Goal: Task Accomplishment & Management: Use online tool/utility

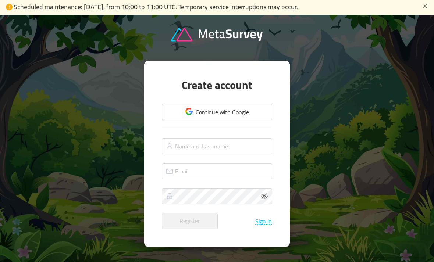
scroll to position [1, 0]
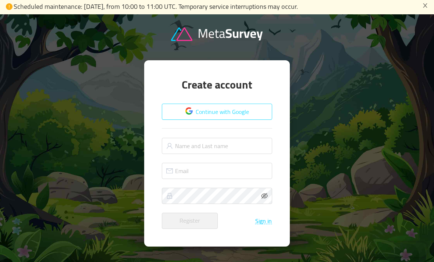
click at [223, 120] on button "Continue with Google" at bounding box center [217, 112] width 110 height 16
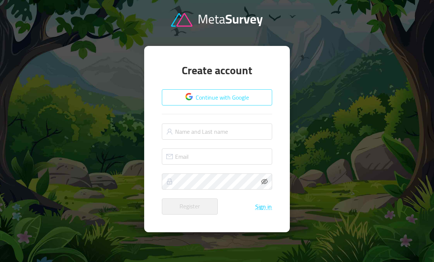
scroll to position [25, 0]
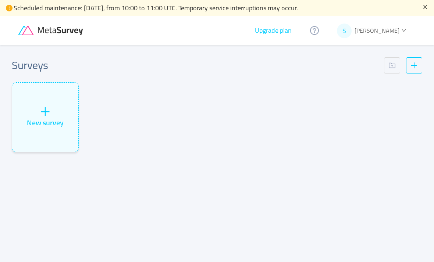
click at [424, 6] on icon "icon: close" at bounding box center [425, 7] width 4 height 4
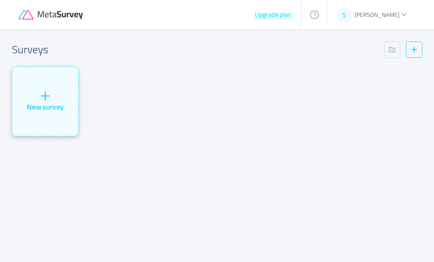
click at [45, 111] on div "New survey" at bounding box center [45, 106] width 37 height 11
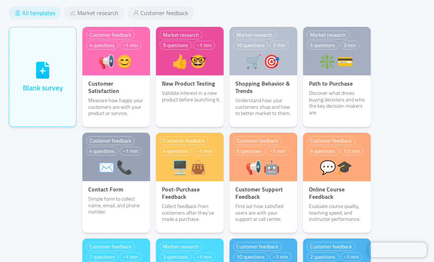
scroll to position [30, 0]
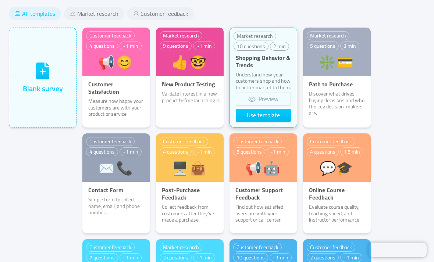
click at [254, 72] on p "Understand how your customers shop and how to better market to them." at bounding box center [263, 81] width 67 height 19
click at [255, 98] on button "Preview" at bounding box center [263, 99] width 55 height 13
click at [268, 68] on p "Shopping Behavior & Trends" at bounding box center [263, 61] width 67 height 15
click at [257, 118] on button "Use template" at bounding box center [263, 115] width 55 height 13
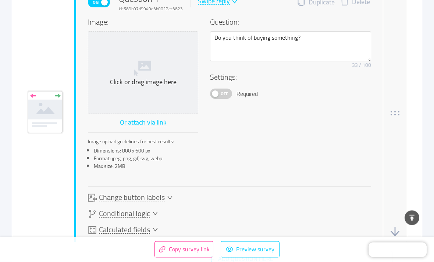
scroll to position [409, 0]
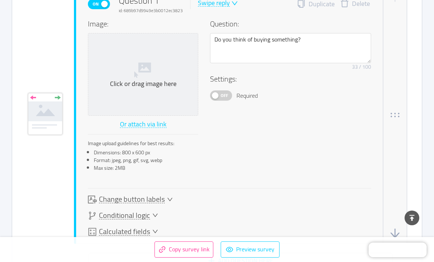
click at [155, 216] on icon "icon: down" at bounding box center [155, 215] width 5 height 3
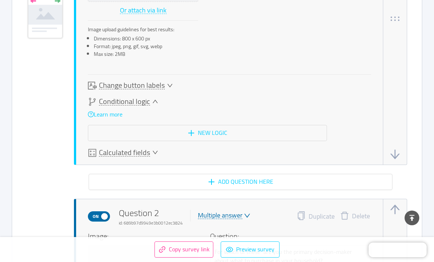
scroll to position [537, 0]
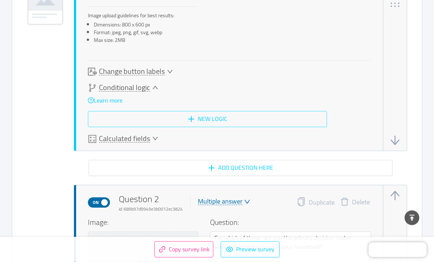
click at [149, 125] on button "New logic" at bounding box center [207, 119] width 239 height 16
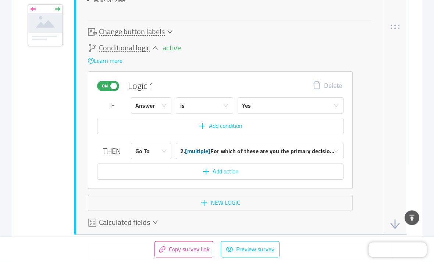
scroll to position [577, 0]
click at [149, 218] on span "Calculated fields" at bounding box center [124, 222] width 51 height 8
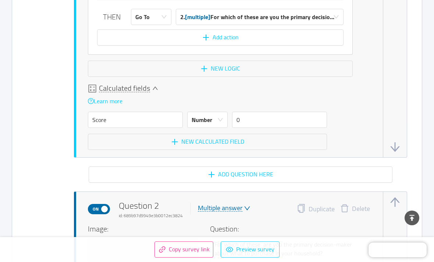
scroll to position [710, 0]
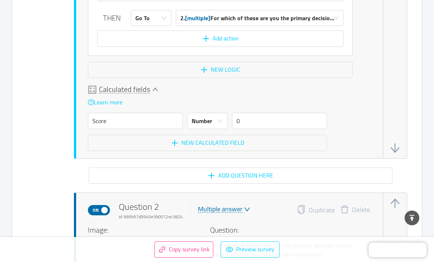
click at [148, 90] on span "Calculated fields" at bounding box center [124, 90] width 51 height 8
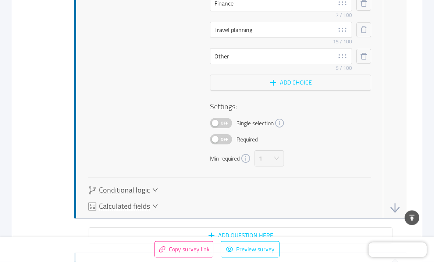
scroll to position [1113, 0]
click at [152, 190] on icon "icon: down" at bounding box center [155, 190] width 6 height 6
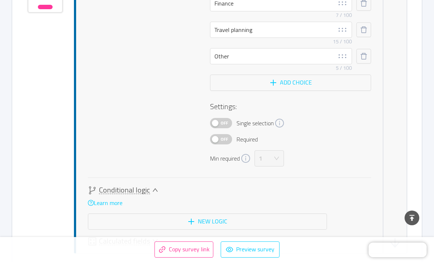
click at [152, 190] on icon "icon: down" at bounding box center [155, 190] width 6 height 6
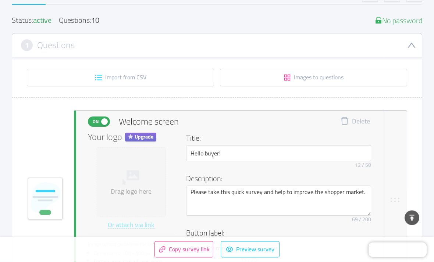
scroll to position [0, 0]
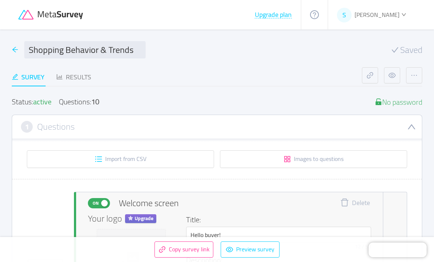
click at [15, 49] on icon "icon: arrow-left" at bounding box center [15, 49] width 7 height 7
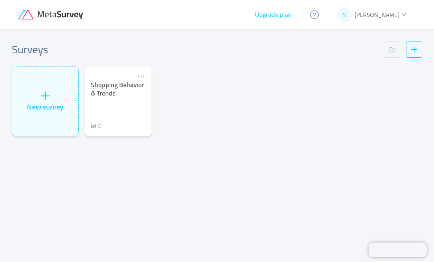
click at [80, 14] on icon at bounding box center [51, 15] width 66 height 10
click at [81, 16] on icon at bounding box center [61, 15] width 46 height 8
click at [39, 123] on div "New survey" at bounding box center [45, 101] width 66 height 69
